Goal: Task Accomplishment & Management: Manage account settings

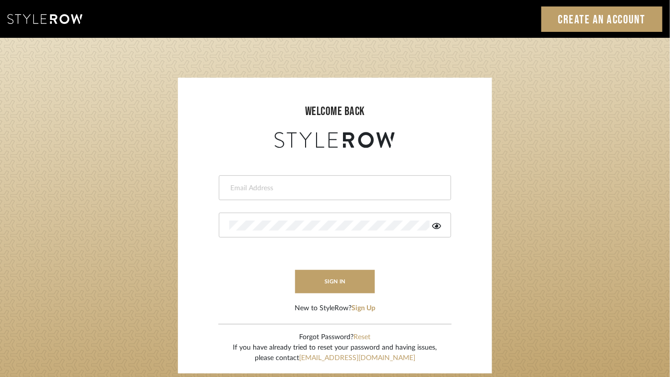
type input "mvalero@valgime.com"
click at [288, 188] on input "mvalero@valgime.com" at bounding box center [333, 188] width 209 height 10
click at [434, 227] on icon at bounding box center [436, 226] width 9 height 8
click at [335, 282] on button "sign in" at bounding box center [335, 281] width 80 height 23
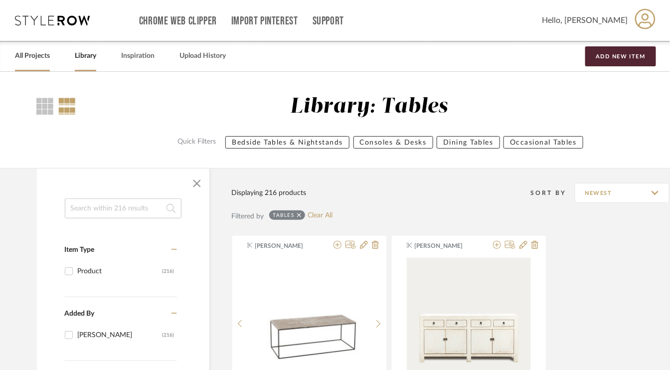
click at [31, 56] on link "All Projects" at bounding box center [32, 55] width 35 height 13
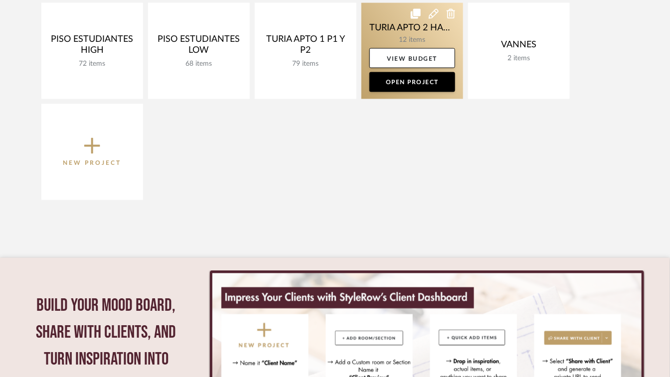
scroll to position [548, 0]
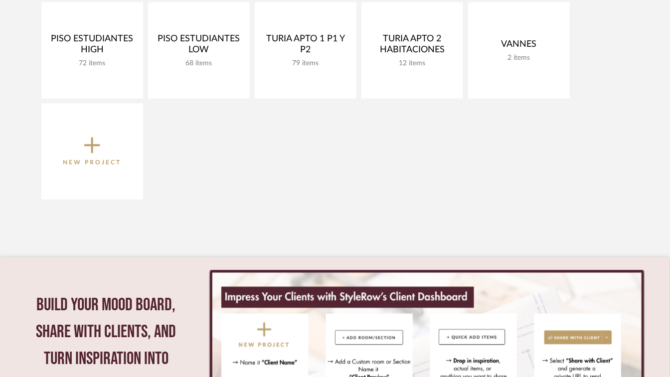
click at [88, 145] on icon at bounding box center [92, 146] width 16 height 16
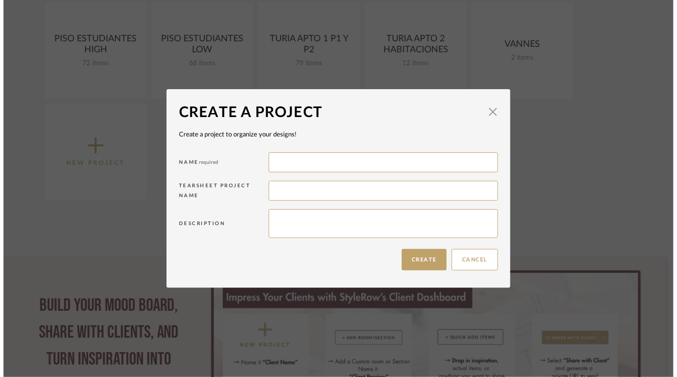
scroll to position [0, 0]
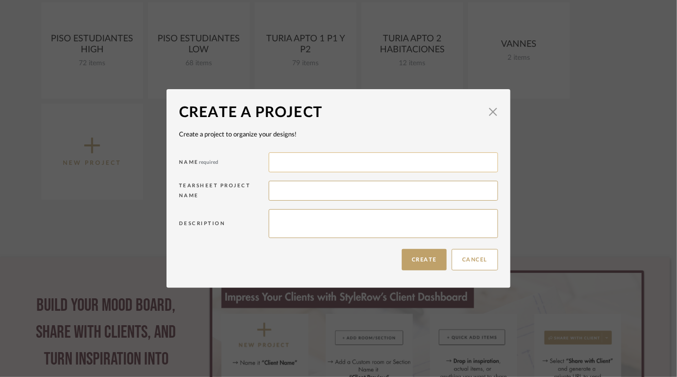
click at [302, 159] on input at bounding box center [383, 163] width 229 height 20
type input "p"
type input "PISO JUAN VERDEGUER 50"
click at [284, 220] on textarea at bounding box center [383, 223] width 229 height 29
click at [284, 192] on input at bounding box center [383, 191] width 229 height 20
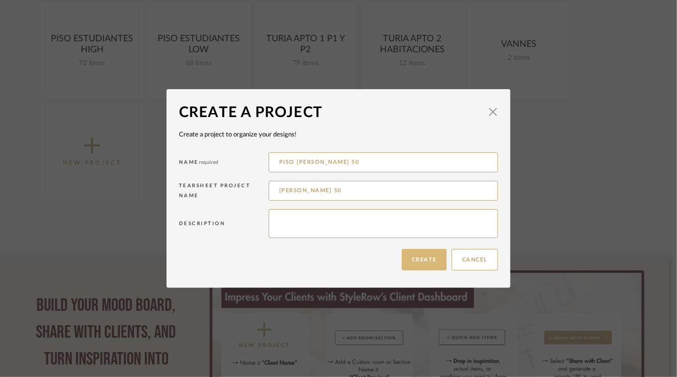
type input "JUAN VERDEGUER 50"
click at [419, 260] on button "Create" at bounding box center [424, 259] width 45 height 21
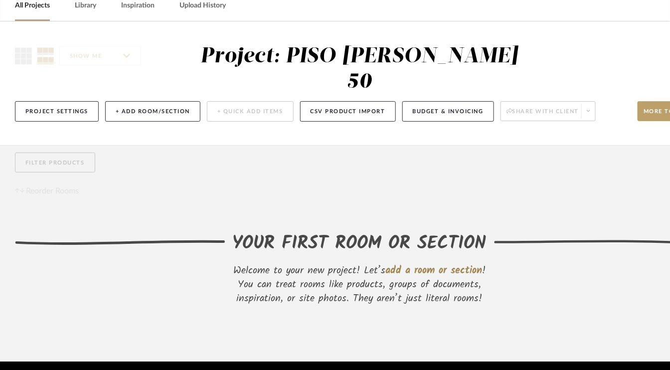
scroll to position [44, 0]
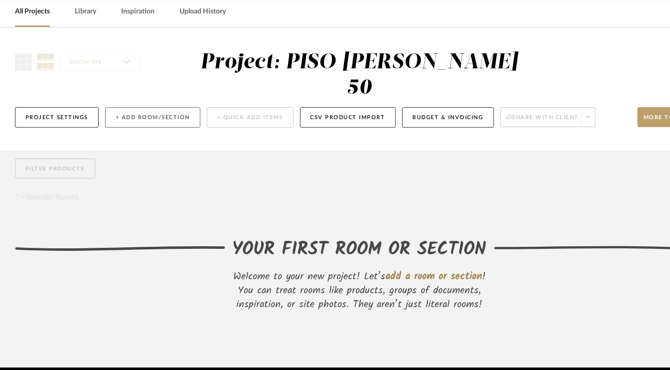
click at [144, 120] on button "+ Add Room/Section" at bounding box center [152, 117] width 95 height 20
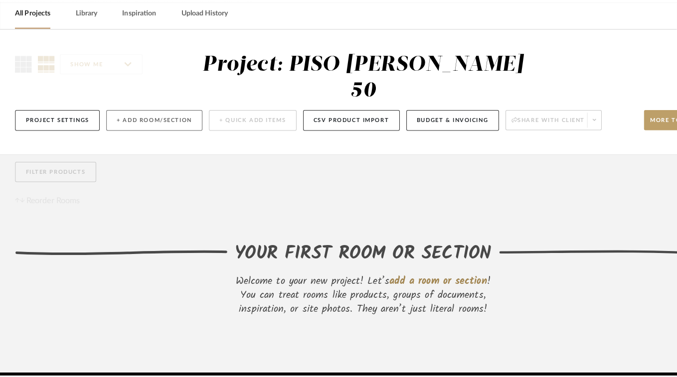
scroll to position [0, 0]
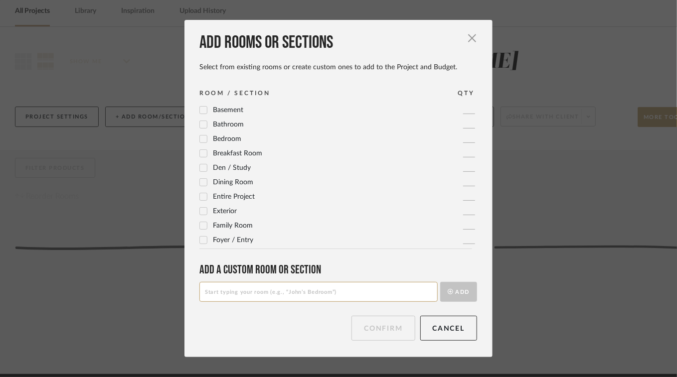
click at [244, 296] on input at bounding box center [318, 292] width 238 height 20
type input "h"
type input "HABITACIÓN INDIVIDUAL 1"
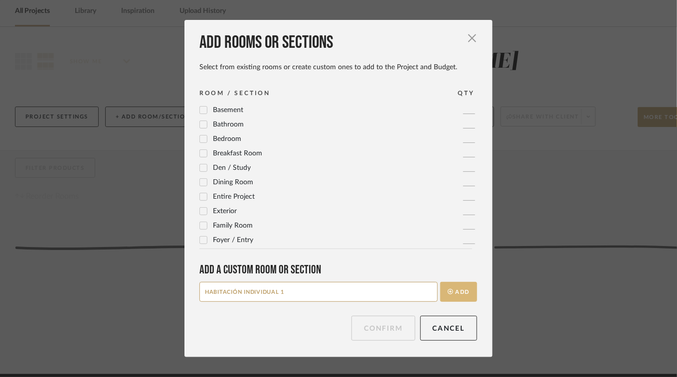
click at [463, 296] on button "Add" at bounding box center [458, 292] width 37 height 20
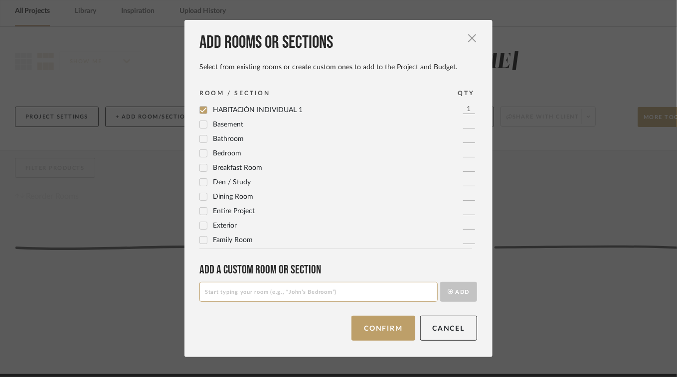
click at [216, 300] on input at bounding box center [318, 292] width 238 height 20
type input "HABITACIÓN INDIVIDUAL 2"
click at [453, 291] on button "Add" at bounding box center [458, 292] width 37 height 20
click at [203, 296] on input at bounding box center [318, 292] width 238 height 20
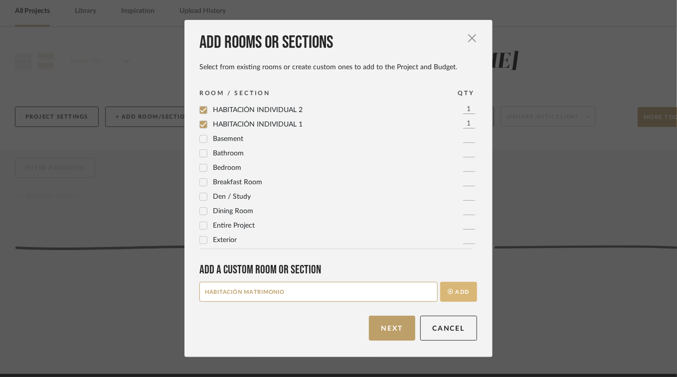
type input "HABITACIÓN MATRIMONIO"
click at [448, 294] on icon "submit" at bounding box center [450, 291] width 5 height 5
click at [249, 294] on input at bounding box center [318, 292] width 238 height 20
type input "SALÓN COMEDOR"
click at [454, 288] on button "Add" at bounding box center [458, 292] width 37 height 20
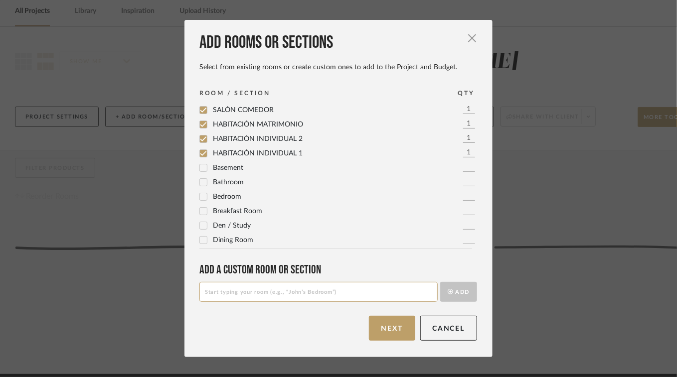
click at [224, 293] on input at bounding box center [318, 292] width 238 height 20
type input "COCINA"
click at [451, 291] on button "Add" at bounding box center [458, 292] width 37 height 20
click at [206, 293] on input at bounding box center [318, 292] width 238 height 20
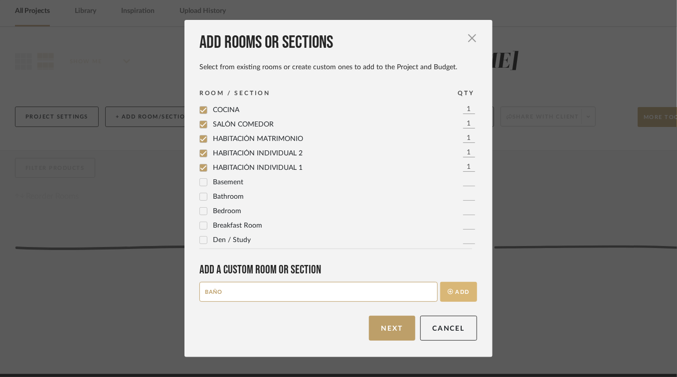
type input "BAÑO"
click at [469, 296] on button "Add" at bounding box center [458, 292] width 37 height 20
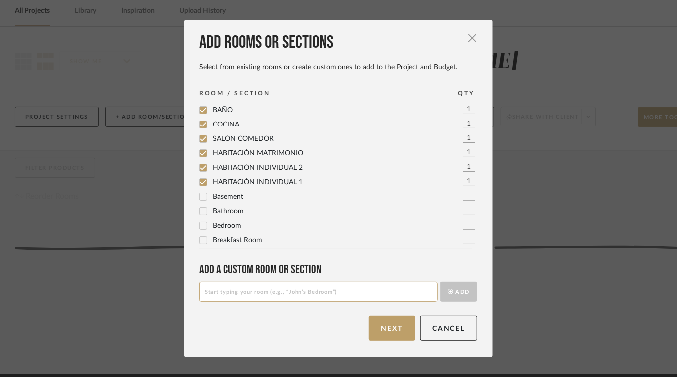
click at [213, 289] on input at bounding box center [318, 292] width 238 height 20
type input "BAÑO ENSUITE"
click at [458, 299] on button "Add" at bounding box center [458, 292] width 37 height 20
click at [206, 288] on input at bounding box center [318, 292] width 238 height 20
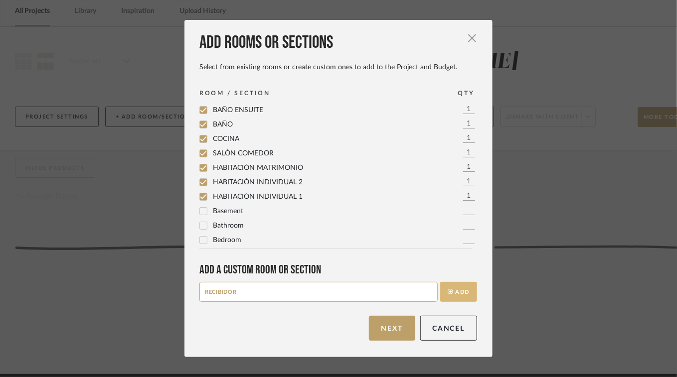
type input "RECIBIDOR"
click at [453, 295] on button "Add" at bounding box center [458, 292] width 37 height 20
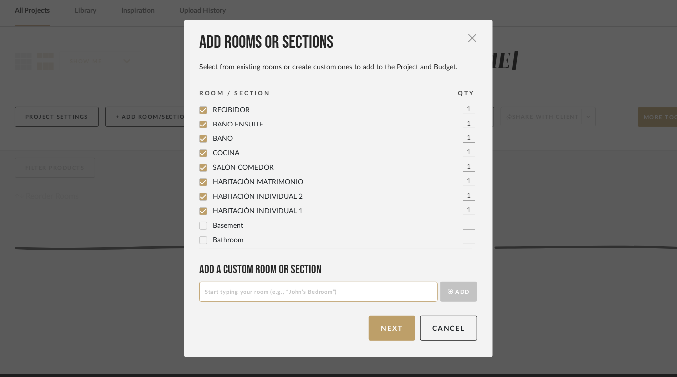
click at [225, 293] on input at bounding box center [318, 292] width 238 height 20
type input "PASILLO"
click at [452, 291] on button "Add" at bounding box center [458, 292] width 37 height 20
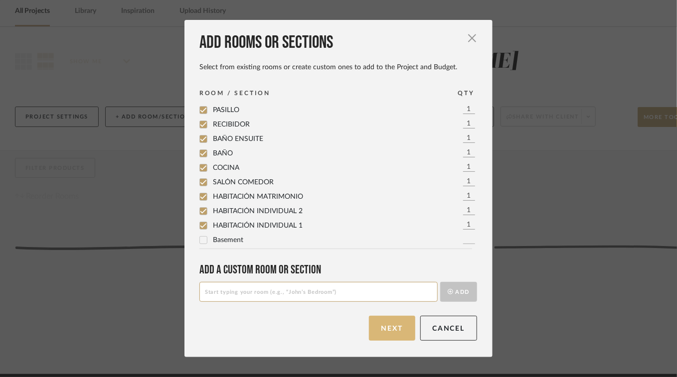
click at [385, 330] on button "Next" at bounding box center [392, 328] width 46 height 25
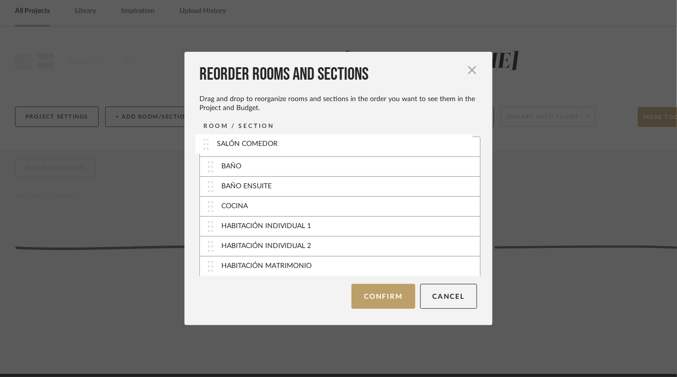
drag, startPoint x: 263, startPoint y: 267, endPoint x: 262, endPoint y: 145, distance: 122.1
drag, startPoint x: 296, startPoint y: 228, endPoint x: 293, endPoint y: 175, distance: 53.0
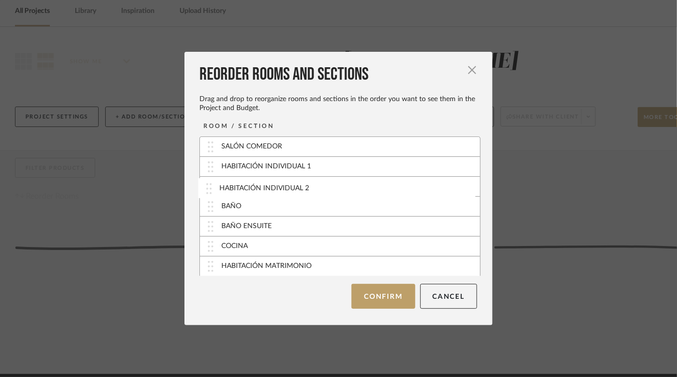
drag, startPoint x: 291, startPoint y: 247, endPoint x: 293, endPoint y: 190, distance: 56.9
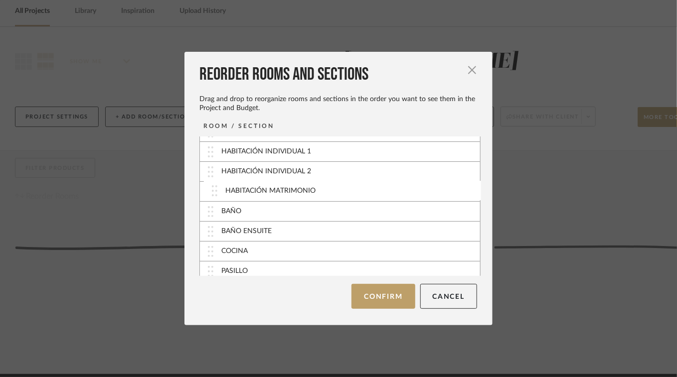
drag, startPoint x: 302, startPoint y: 267, endPoint x: 309, endPoint y: 193, distance: 74.7
drag, startPoint x: 259, startPoint y: 231, endPoint x: 261, endPoint y: 208, distance: 22.5
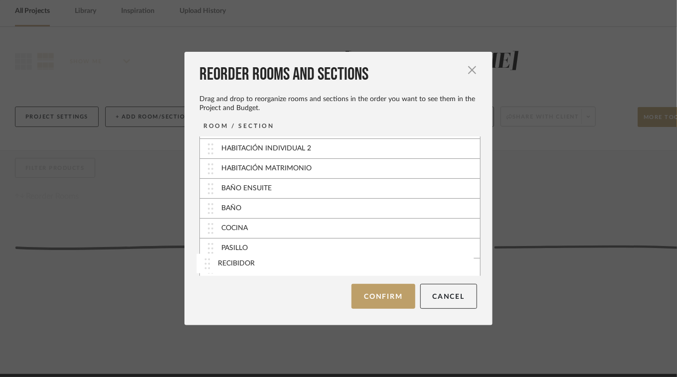
scroll to position [38, 0]
drag, startPoint x: 273, startPoint y: 269, endPoint x: 274, endPoint y: 228, distance: 40.4
click at [379, 300] on button "Confirm" at bounding box center [382, 296] width 63 height 25
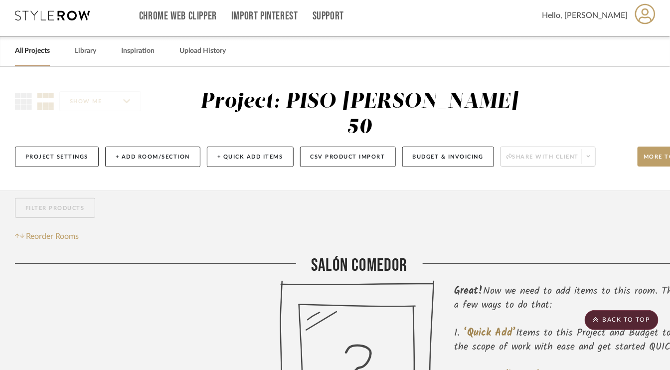
scroll to position [0, 0]
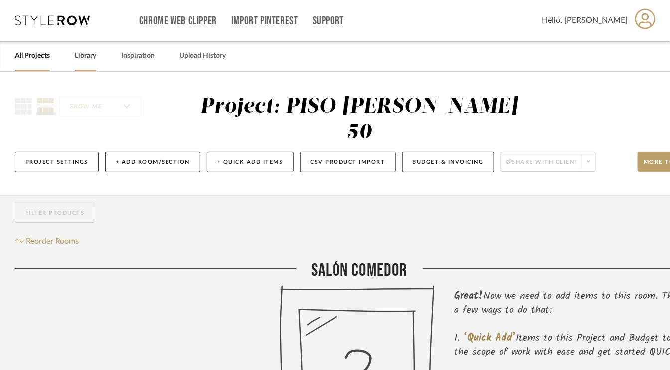
click at [87, 53] on link "Library" at bounding box center [85, 55] width 21 height 13
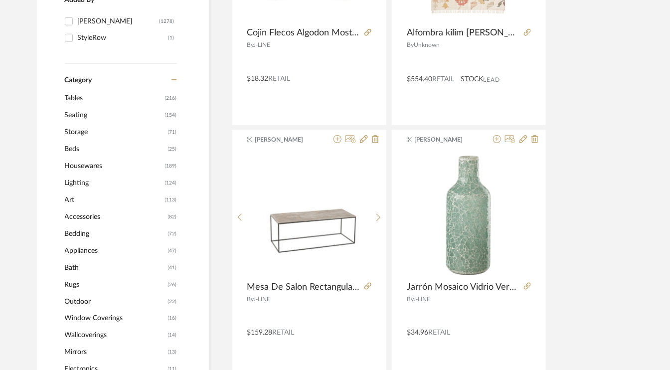
scroll to position [349, 0]
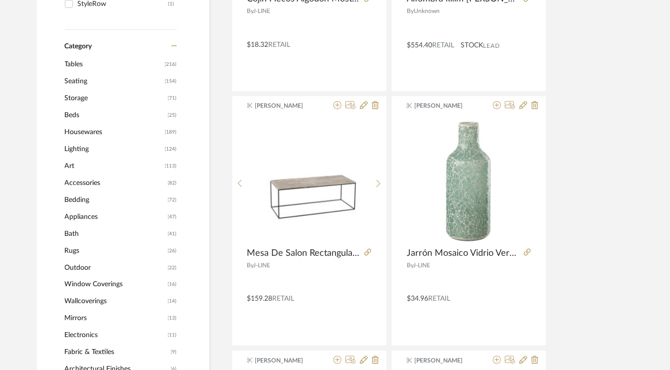
click at [90, 83] on span "Seating" at bounding box center [114, 81] width 98 height 17
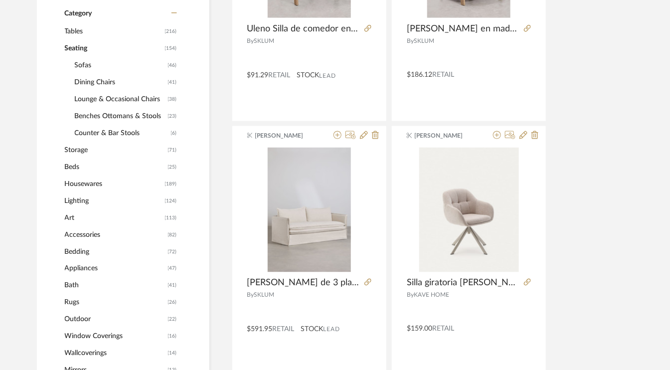
scroll to position [347, 0]
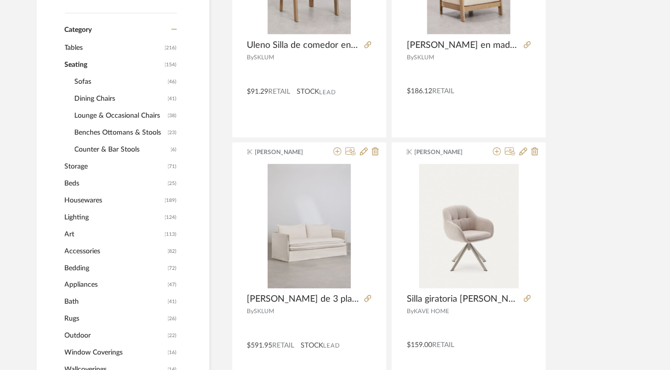
click at [86, 99] on span "Dining Chairs" at bounding box center [120, 98] width 91 height 17
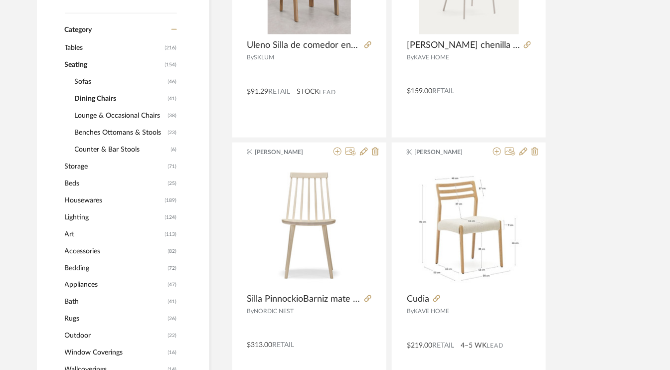
click at [90, 83] on span "Sofas" at bounding box center [120, 81] width 91 height 17
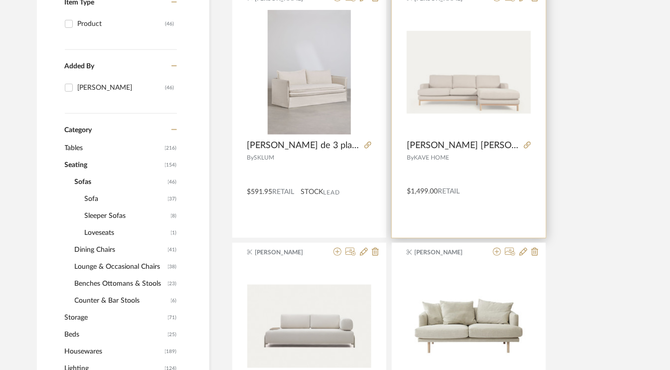
scroll to position [248, 0]
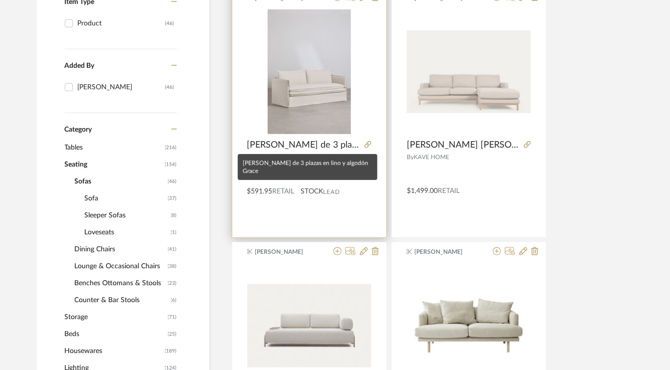
click at [277, 145] on span "Grace Sofá de 3 plazas en lino y algodón Grace" at bounding box center [303, 145] width 113 height 11
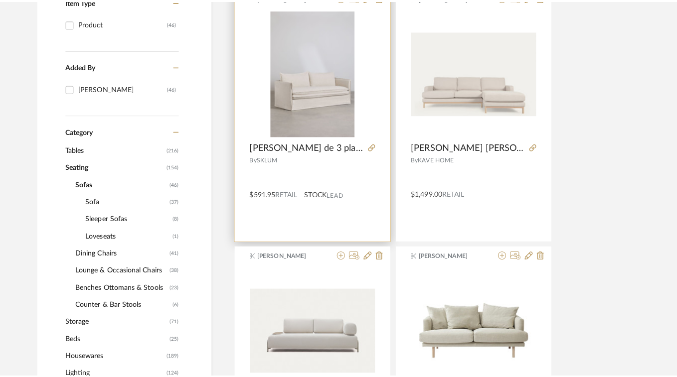
scroll to position [0, 0]
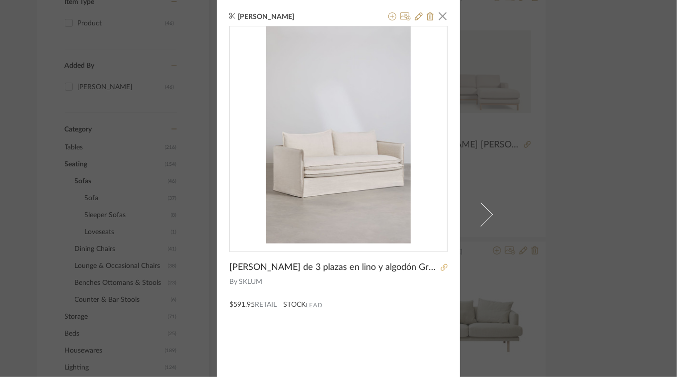
click at [441, 268] on icon at bounding box center [444, 267] width 7 height 7
